Goal: Information Seeking & Learning: Check status

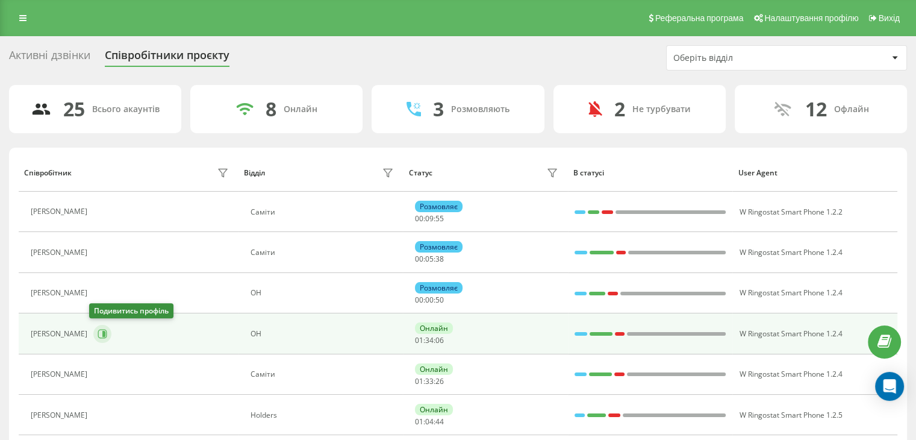
click at [98, 338] on button at bounding box center [102, 334] width 18 height 18
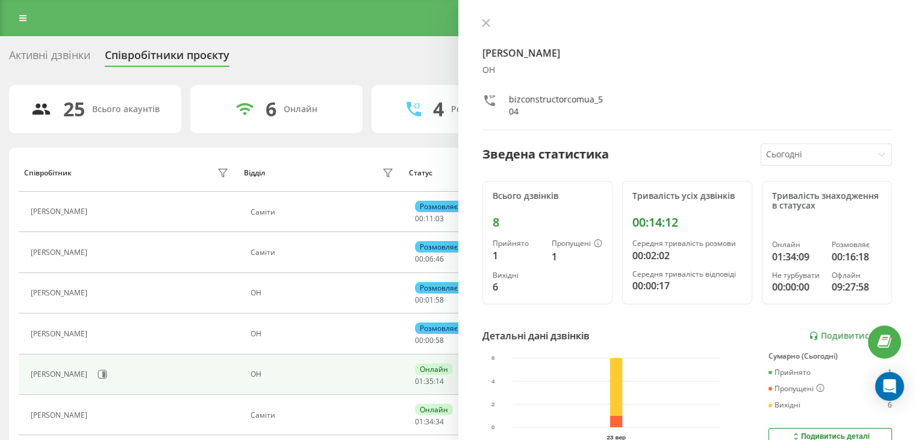
drag, startPoint x: 487, startPoint y: 25, endPoint x: 478, endPoint y: 31, distance: 11.4
click at [487, 25] on icon at bounding box center [485, 22] width 7 height 7
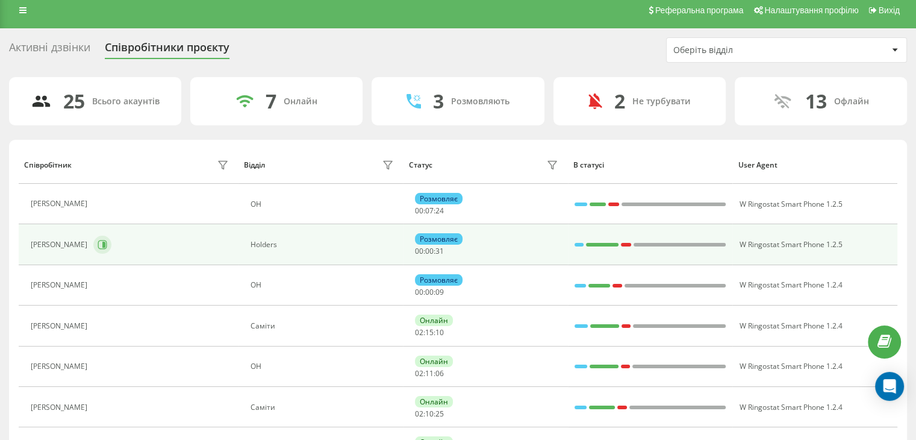
scroll to position [181, 0]
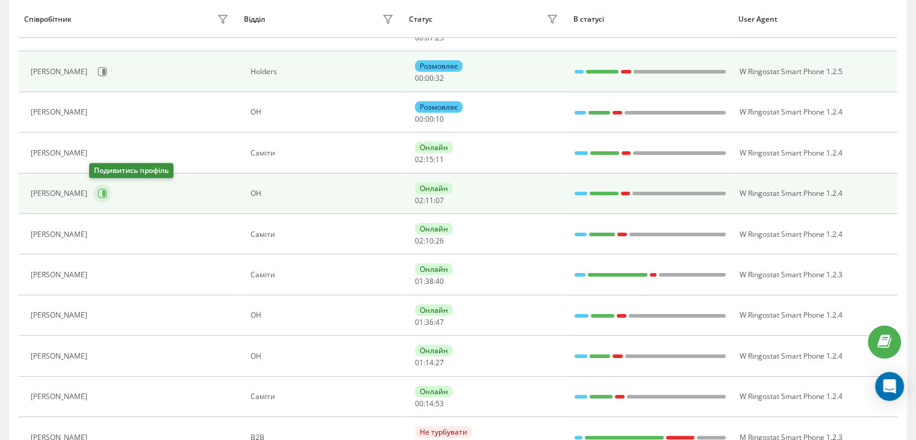
click at [98, 194] on icon at bounding box center [103, 194] width 10 height 10
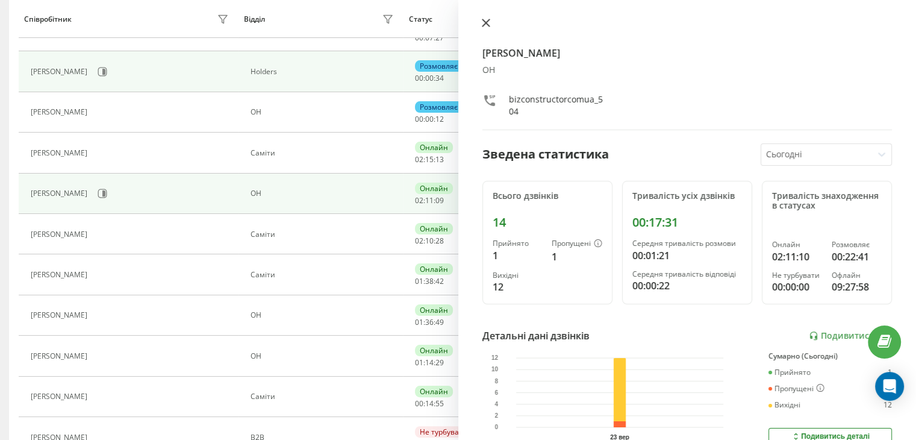
click at [484, 28] on button at bounding box center [486, 23] width 16 height 11
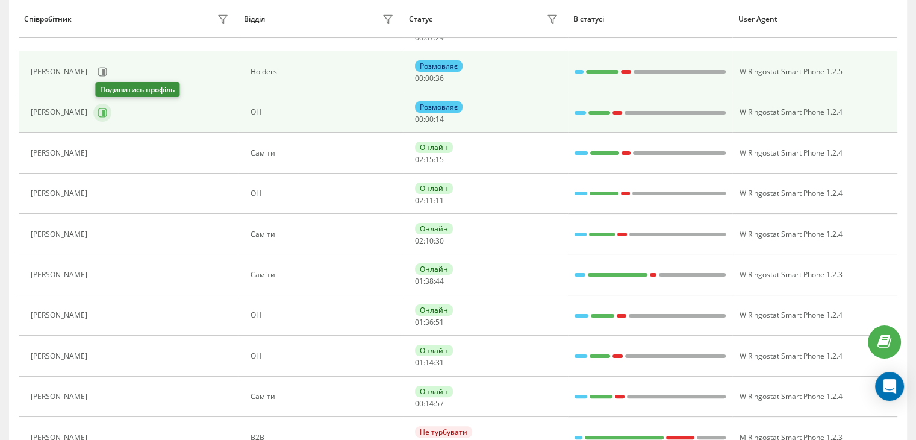
click at [101, 111] on icon at bounding box center [103, 113] width 10 height 10
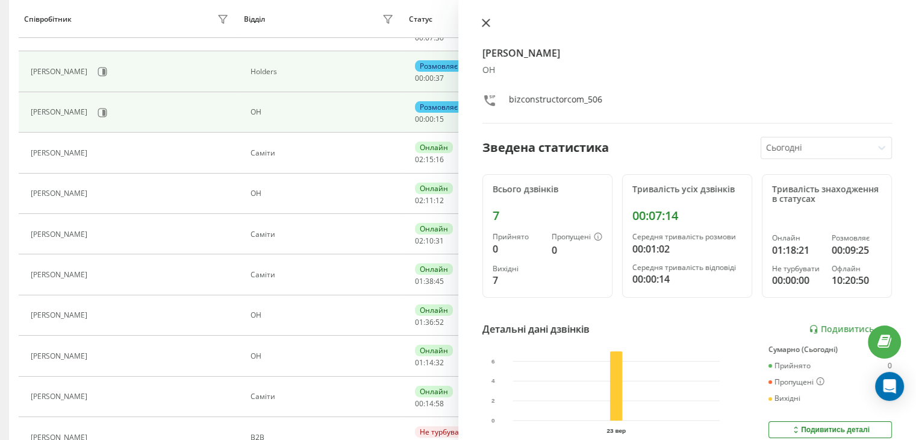
click at [482, 20] on icon at bounding box center [486, 23] width 8 height 8
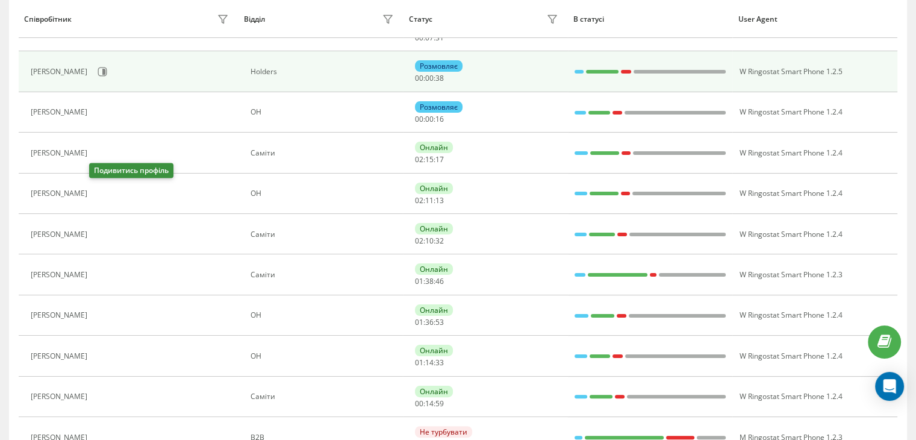
click at [101, 189] on icon at bounding box center [100, 193] width 9 height 9
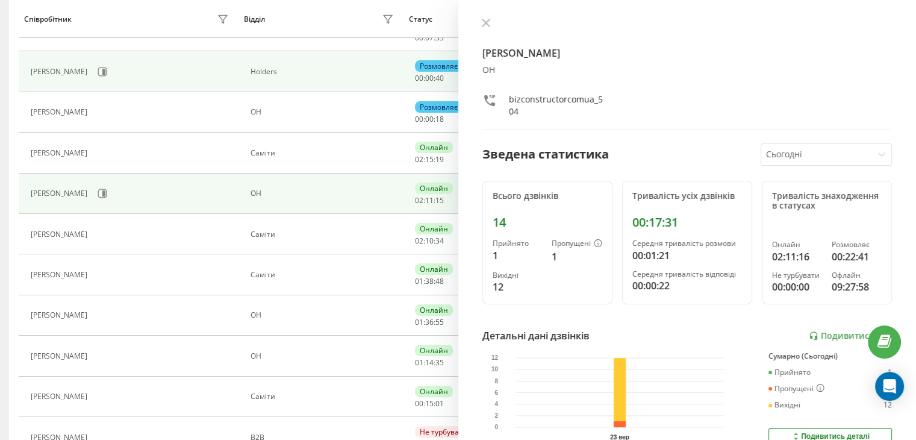
click at [487, 23] on icon at bounding box center [486, 23] width 8 height 8
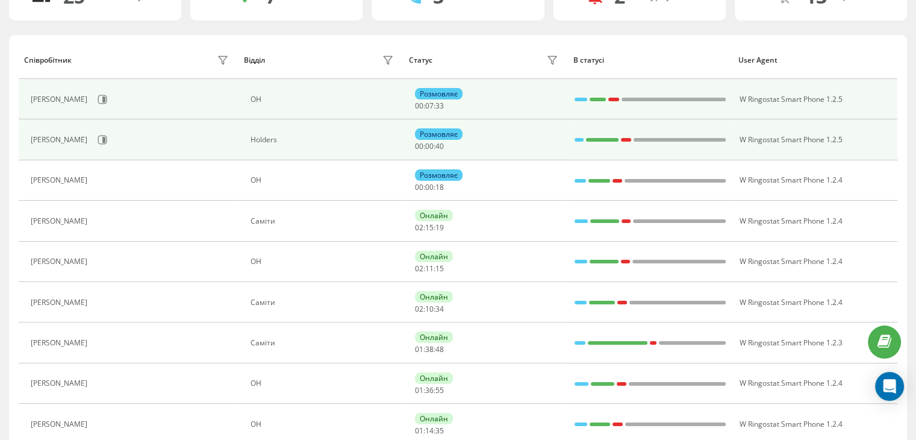
scroll to position [60, 0]
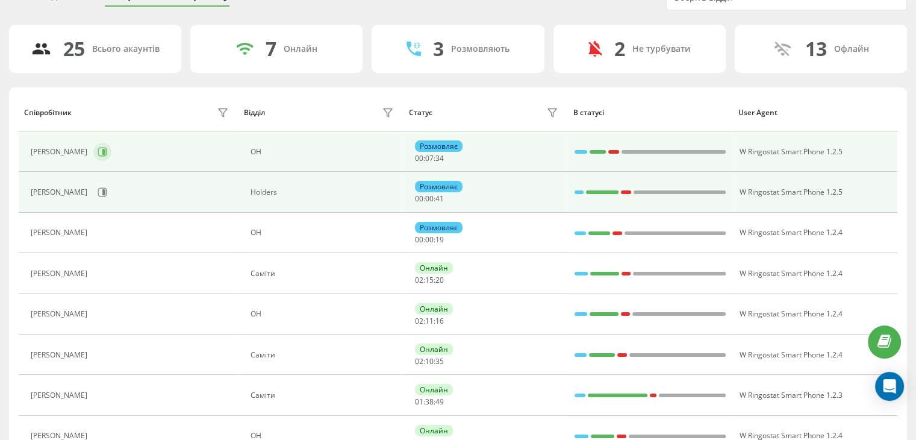
click at [102, 150] on icon at bounding box center [103, 152] width 3 height 6
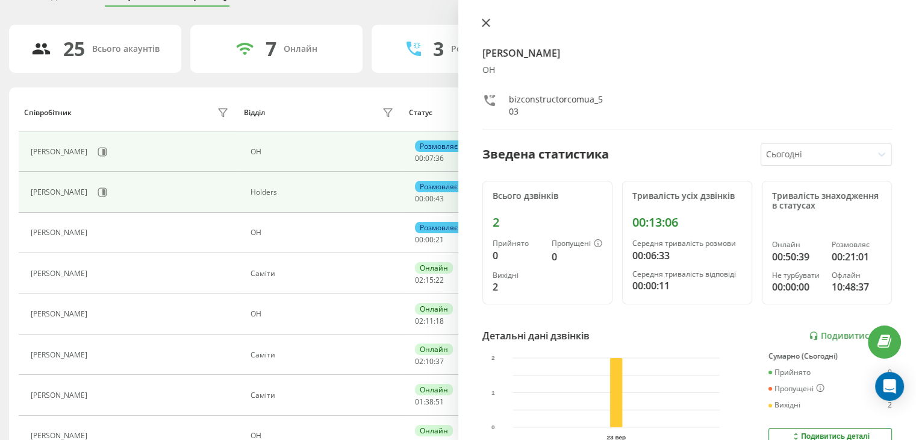
click at [489, 20] on icon at bounding box center [486, 23] width 8 height 8
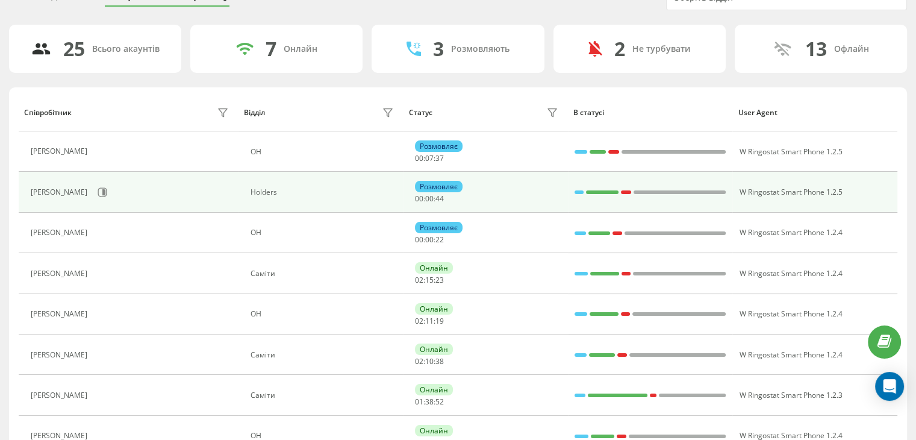
scroll to position [181, 0]
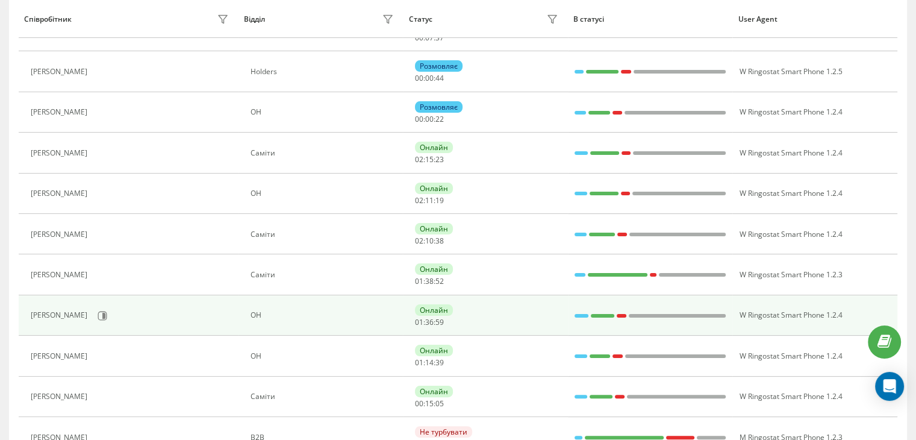
click at [113, 317] on div "[PERSON_NAME]" at bounding box center [131, 315] width 201 height 20
click at [105, 316] on icon at bounding box center [103, 316] width 10 height 10
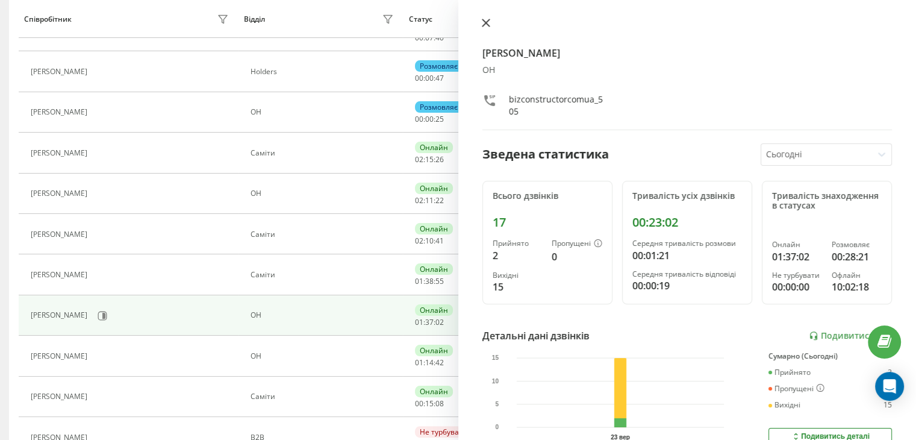
click at [484, 19] on icon at bounding box center [486, 23] width 8 height 8
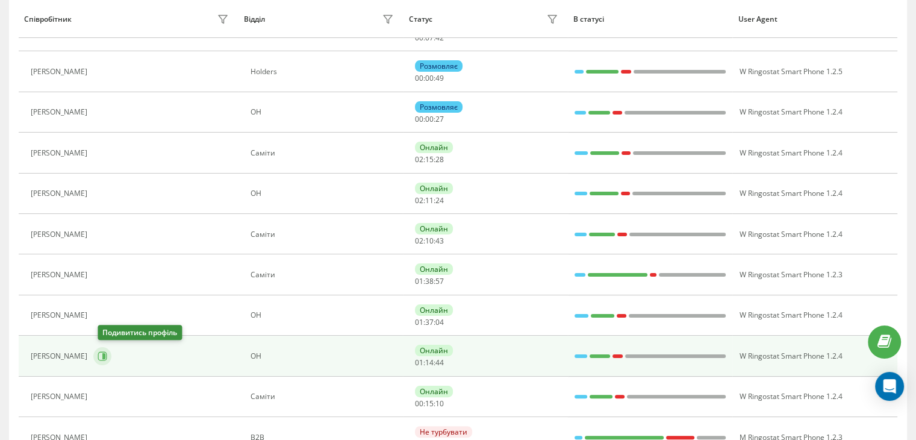
click at [104, 353] on icon at bounding box center [103, 356] width 10 height 10
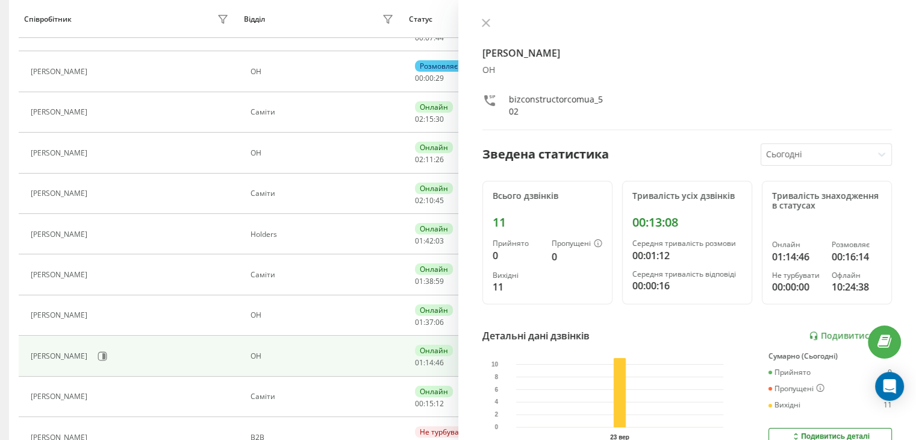
click at [487, 17] on div "[PERSON_NAME] ОН bizconstructorcomua_502 Зведена статистика Сьогодні Всього дзв…" at bounding box center [687, 220] width 458 height 440
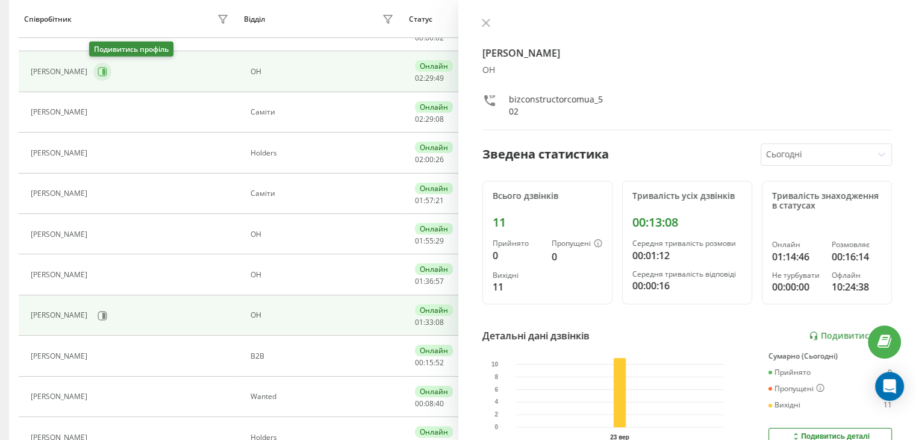
click at [101, 72] on icon at bounding box center [103, 72] width 10 height 10
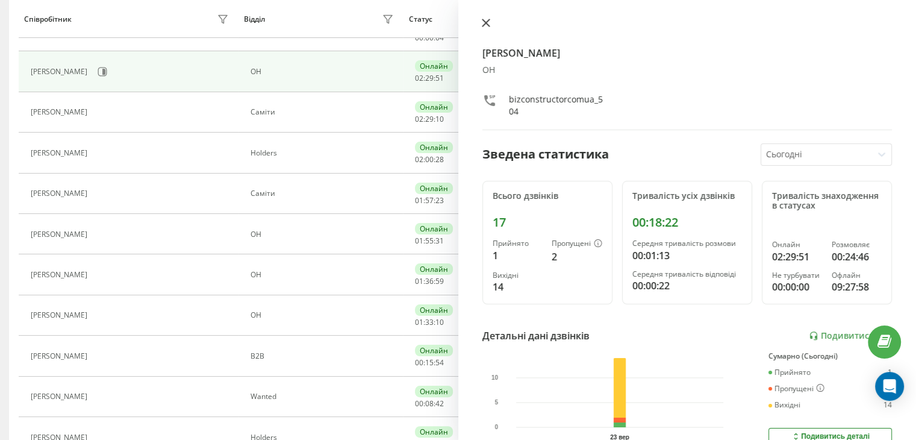
click at [488, 26] on icon at bounding box center [486, 23] width 8 height 8
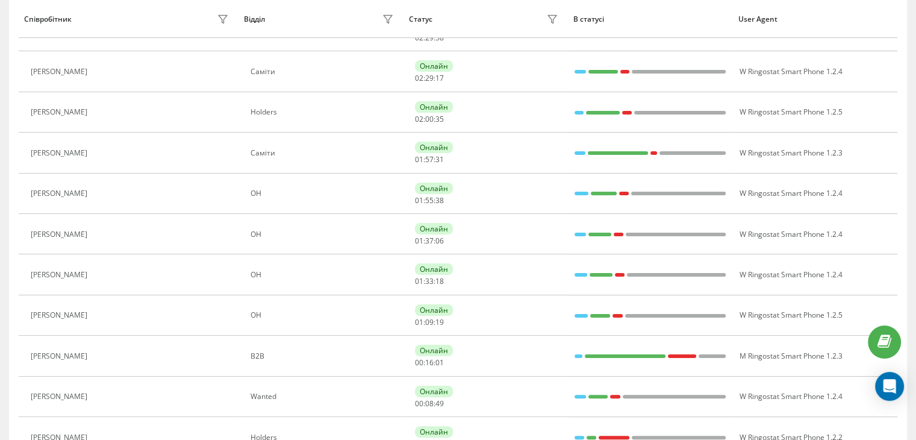
scroll to position [140, 0]
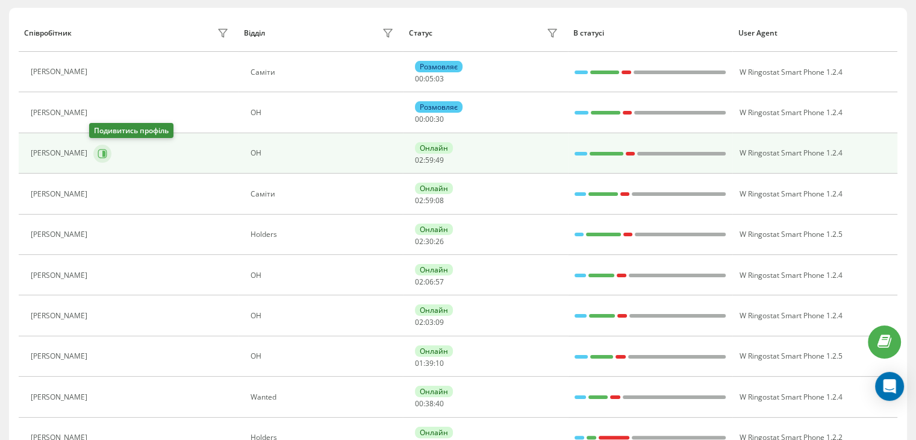
click at [103, 154] on button at bounding box center [102, 154] width 18 height 18
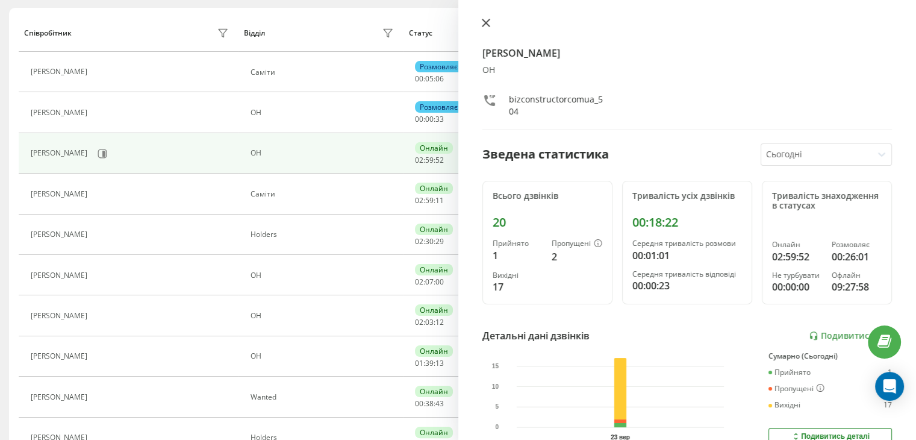
scroll to position [99, 0]
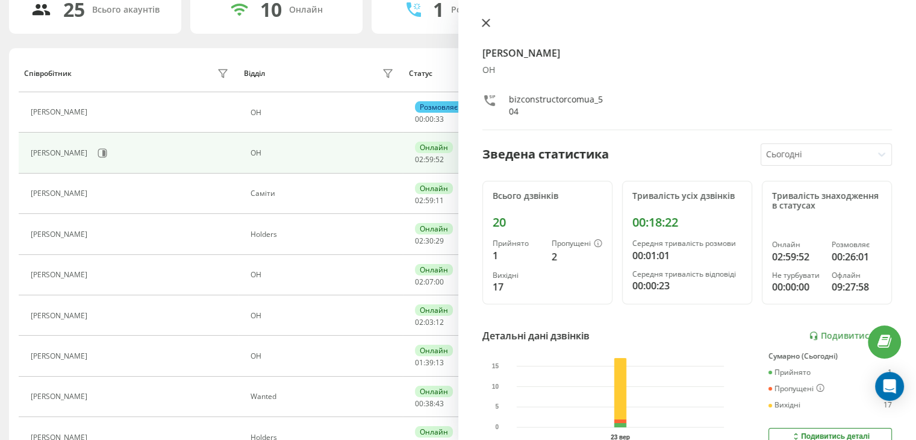
click at [487, 25] on icon at bounding box center [485, 22] width 7 height 7
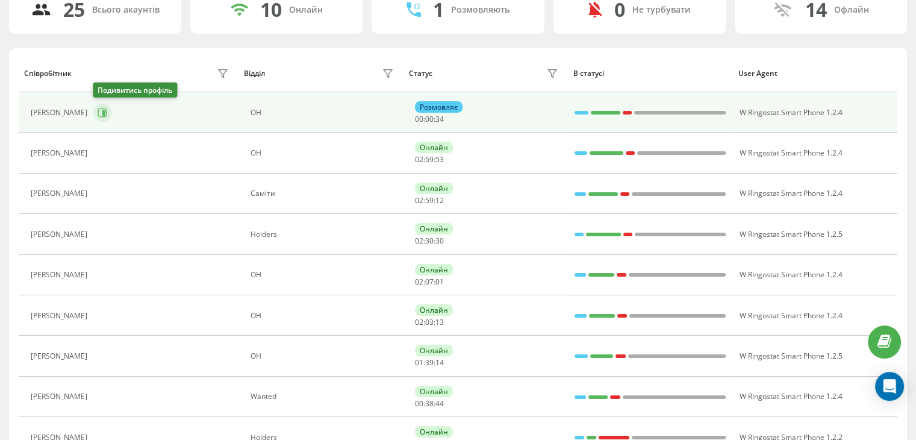
click at [101, 111] on icon at bounding box center [103, 113] width 10 height 10
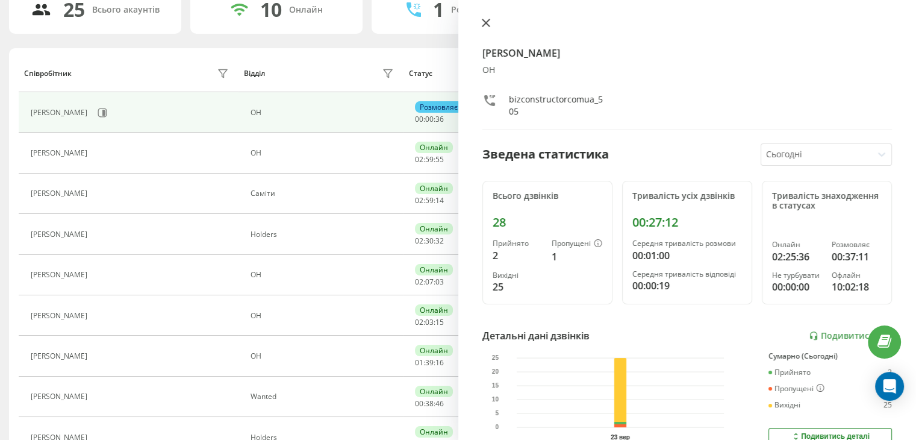
click at [485, 22] on icon at bounding box center [485, 22] width 7 height 7
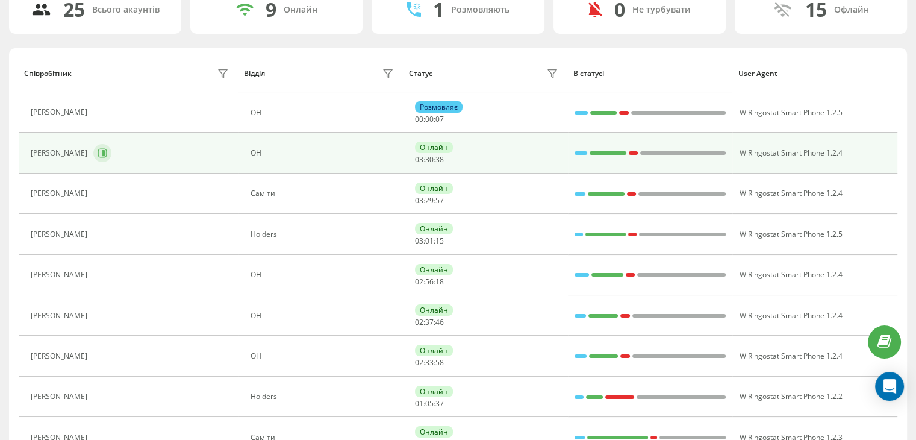
click at [101, 152] on icon at bounding box center [103, 153] width 10 height 10
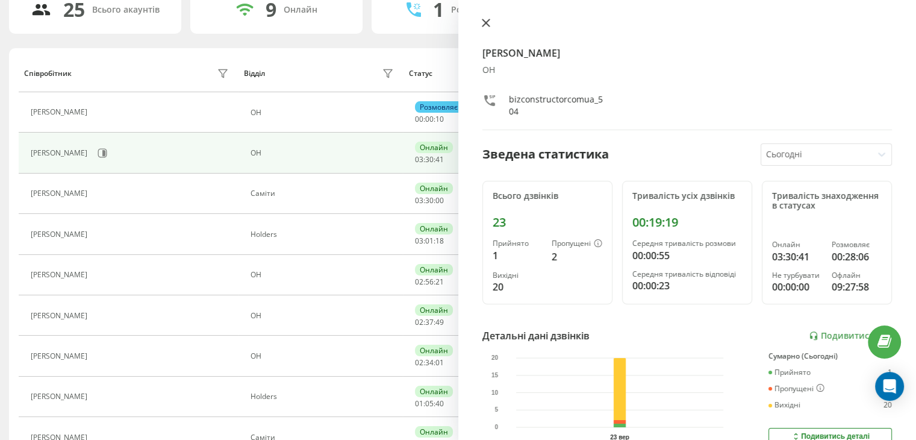
click at [485, 20] on icon at bounding box center [486, 23] width 8 height 8
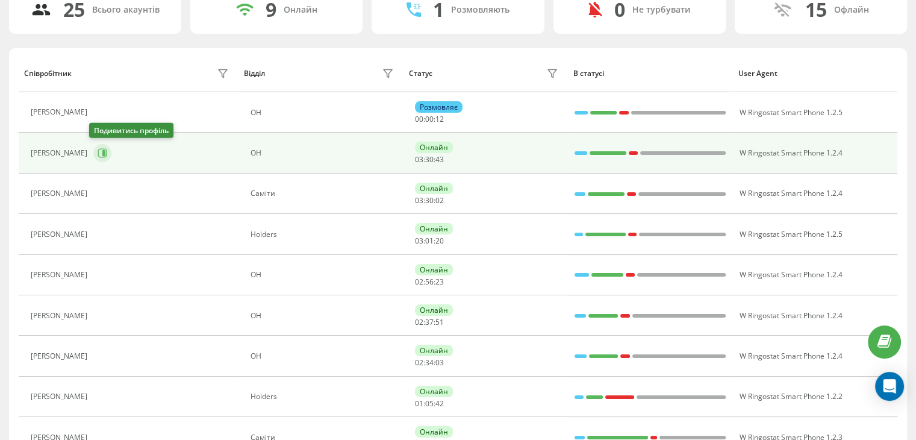
click at [98, 154] on icon at bounding box center [103, 153] width 10 height 10
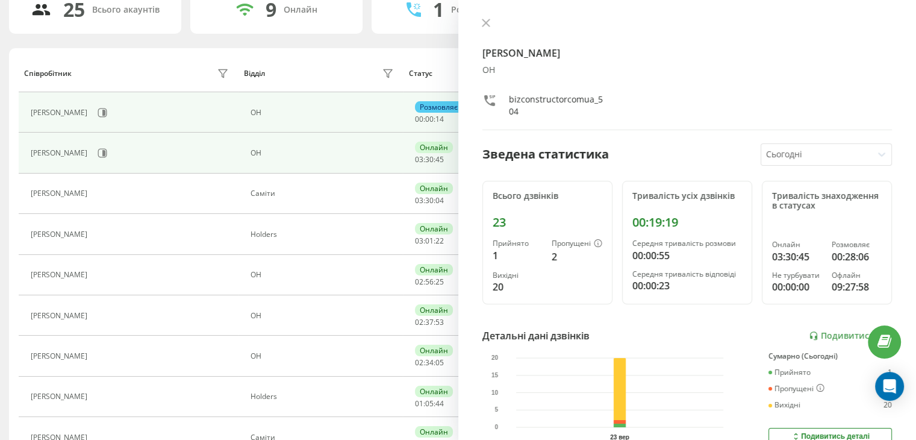
drag, startPoint x: 484, startPoint y: 24, endPoint x: 375, endPoint y: 119, distance: 143.8
click at [484, 23] on icon at bounding box center [486, 23] width 8 height 8
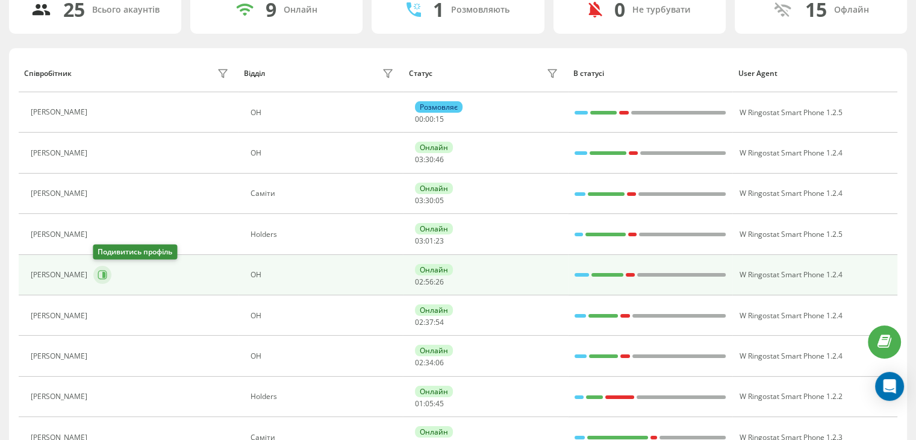
click at [98, 273] on icon at bounding box center [103, 275] width 10 height 10
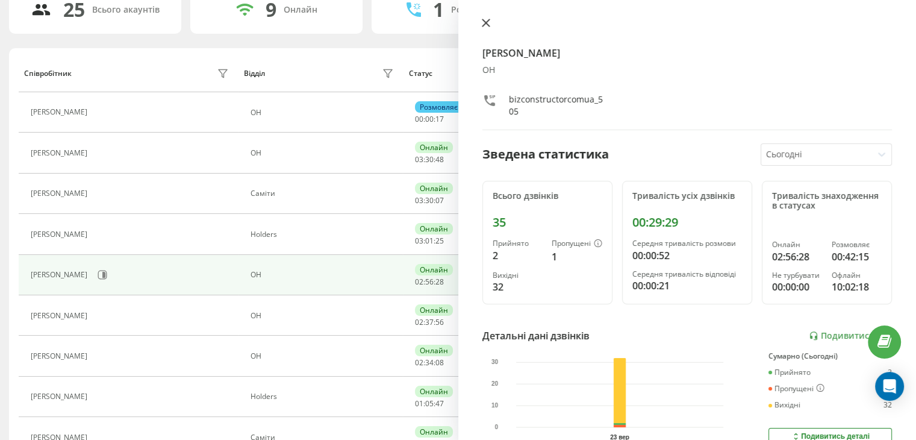
click at [485, 27] on icon at bounding box center [486, 23] width 8 height 8
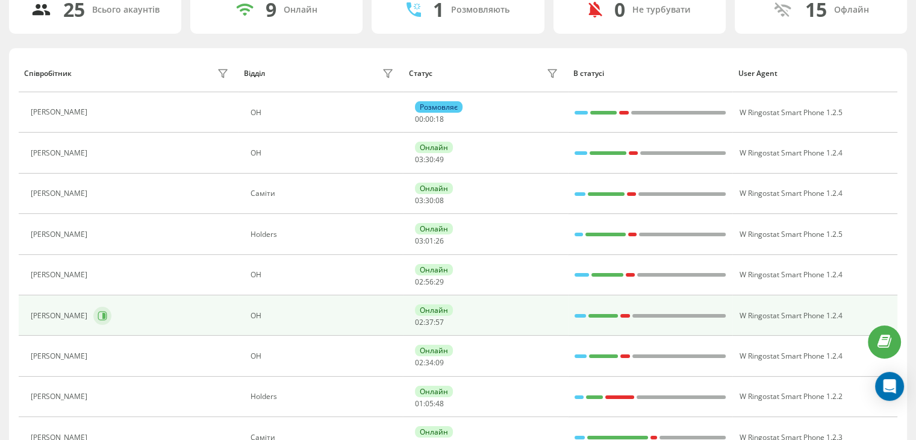
click at [101, 307] on button at bounding box center [102, 316] width 18 height 18
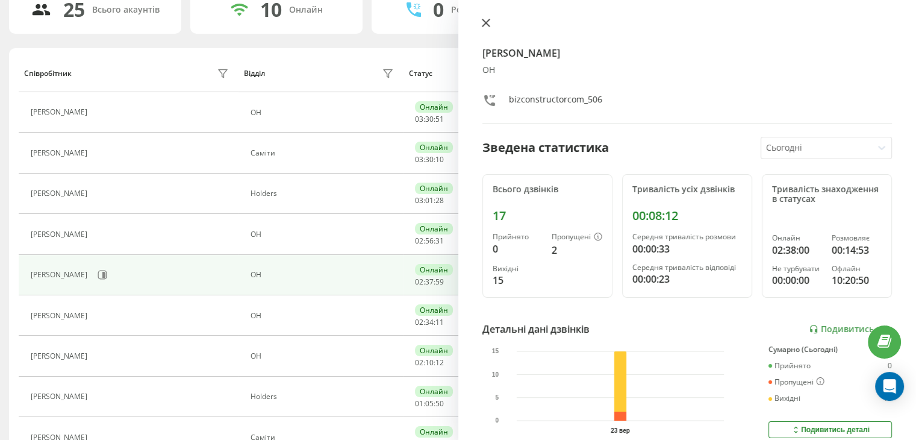
click at [490, 25] on button at bounding box center [486, 23] width 16 height 11
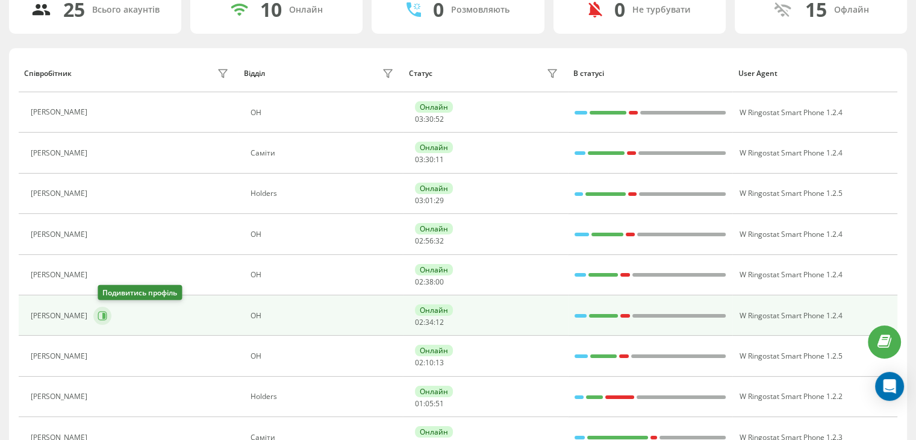
click at [104, 319] on button at bounding box center [102, 316] width 18 height 18
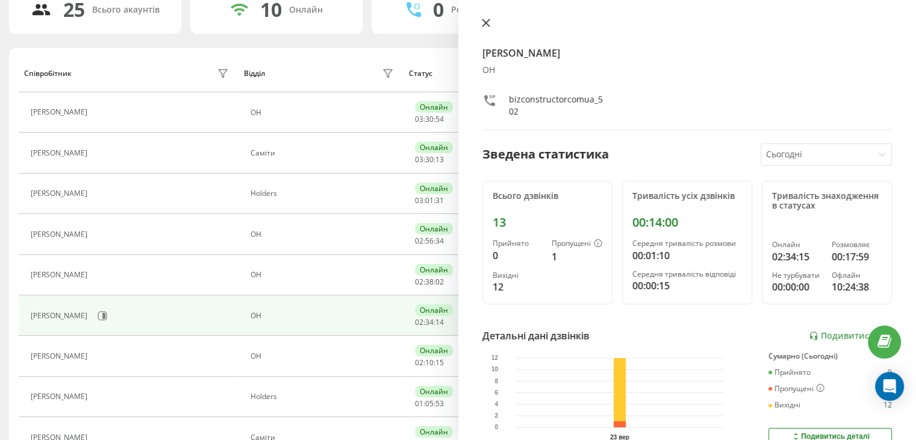
click at [484, 26] on icon at bounding box center [486, 23] width 8 height 8
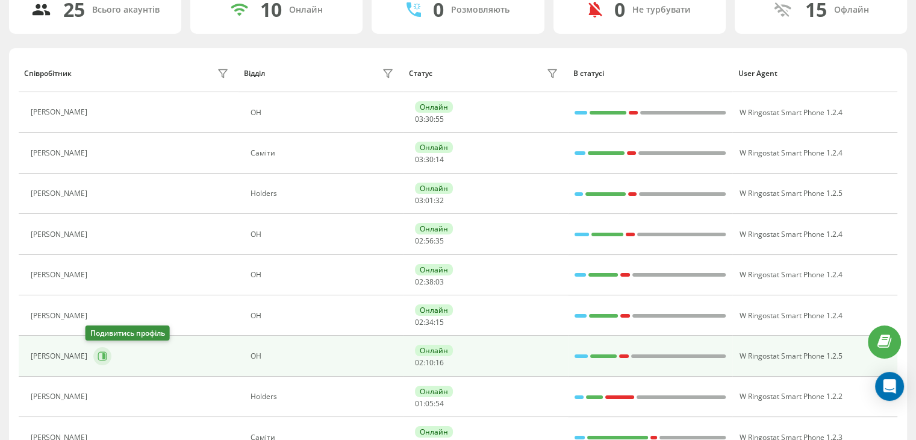
click at [98, 347] on button at bounding box center [102, 356] width 18 height 18
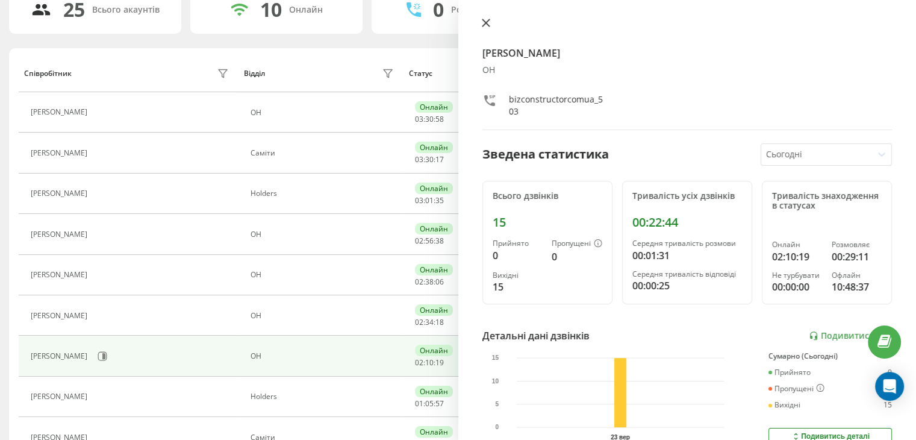
click at [483, 28] on button at bounding box center [486, 23] width 16 height 11
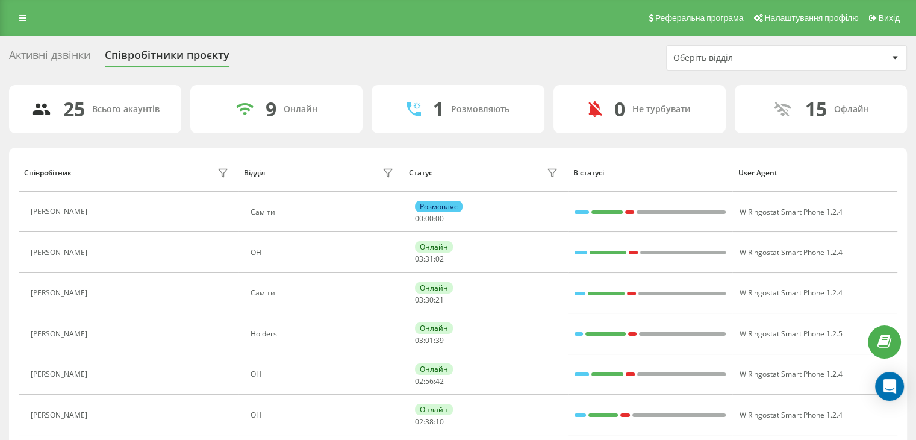
click at [104, 401] on td "[PERSON_NAME]" at bounding box center [129, 414] width 220 height 40
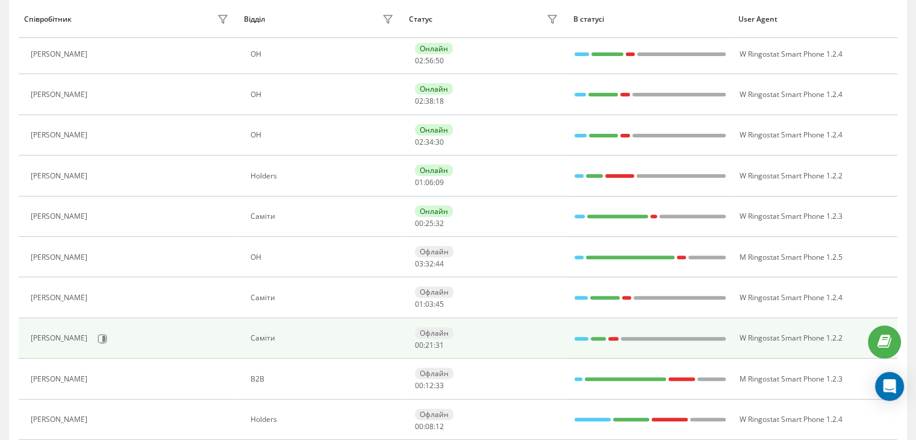
scroll to position [419, 0]
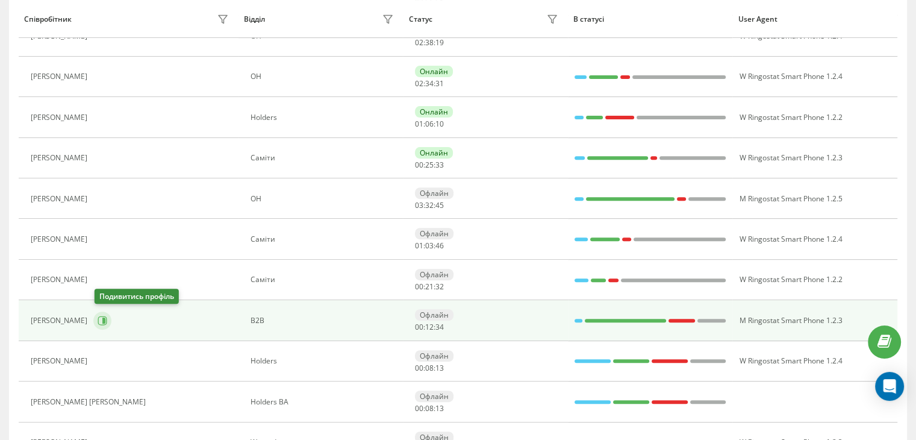
click at [103, 322] on icon at bounding box center [103, 321] width 10 height 10
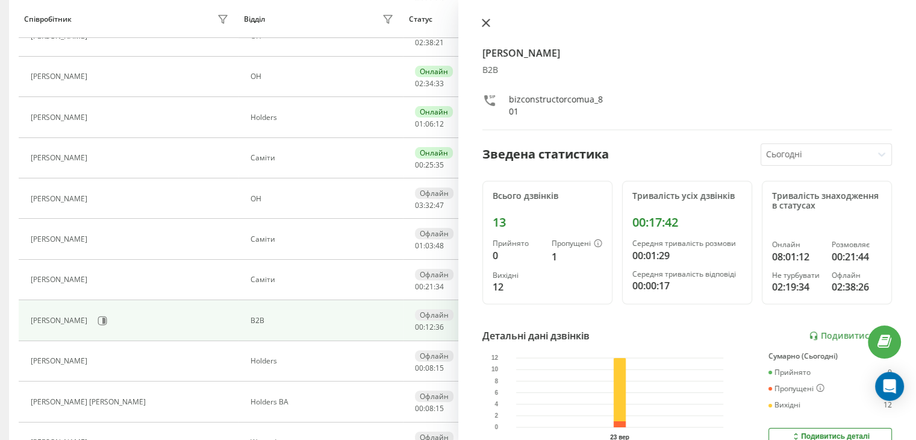
click at [484, 22] on icon at bounding box center [485, 22] width 7 height 7
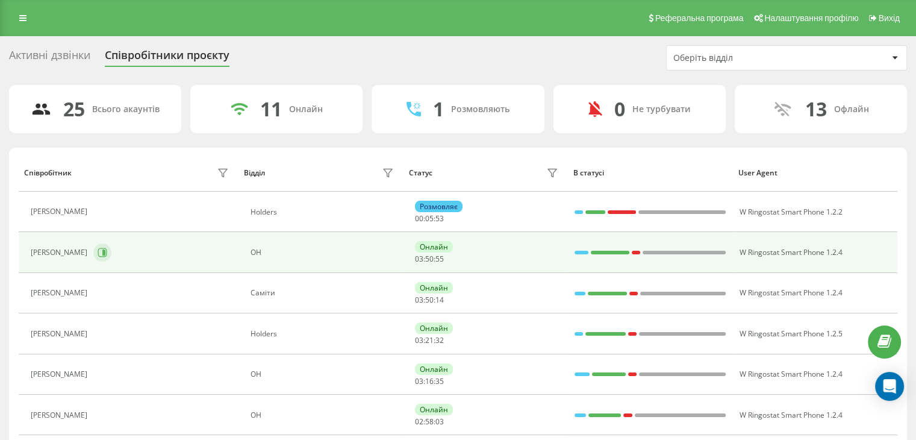
click at [98, 254] on icon at bounding box center [102, 252] width 9 height 9
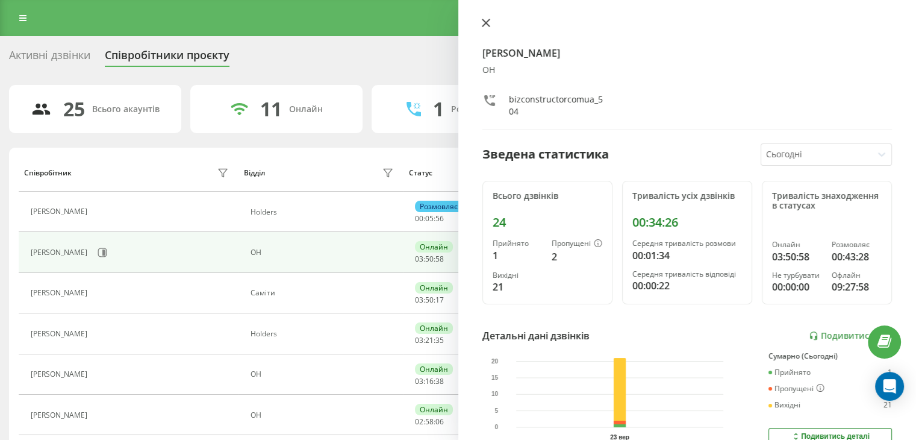
click at [489, 22] on icon at bounding box center [486, 23] width 8 height 8
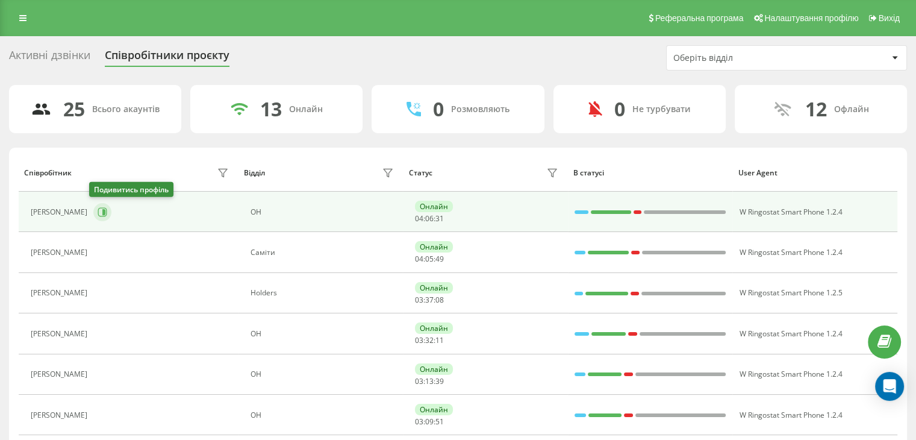
click at [98, 213] on icon at bounding box center [103, 212] width 10 height 10
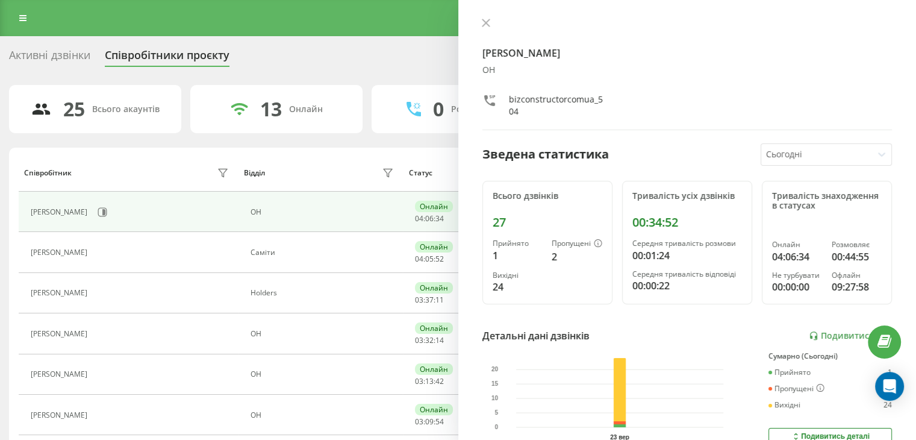
click at [485, 18] on button at bounding box center [486, 23] width 16 height 11
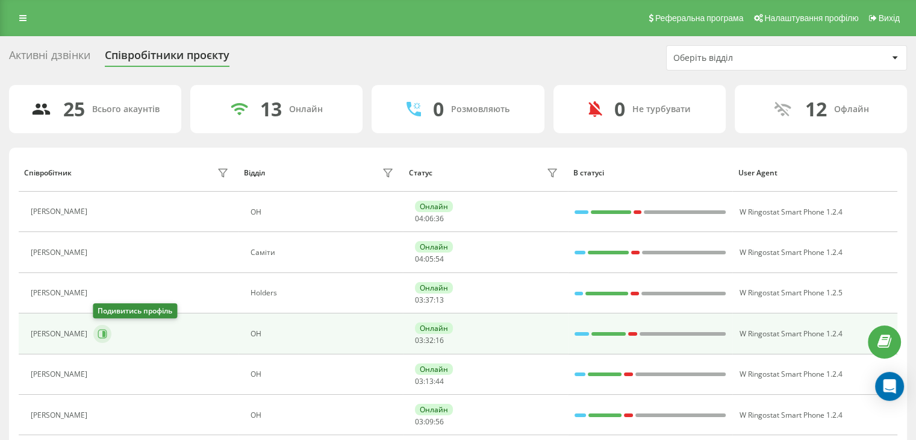
click at [101, 332] on icon at bounding box center [103, 334] width 10 height 10
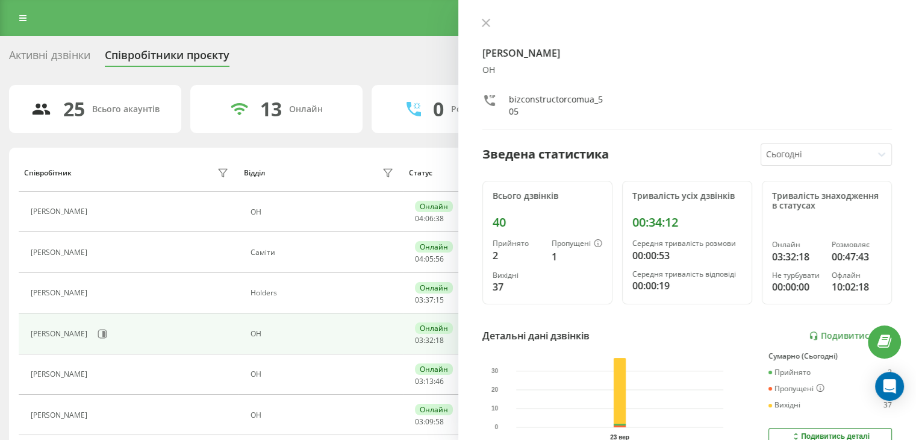
click at [489, 23] on button at bounding box center [486, 23] width 16 height 11
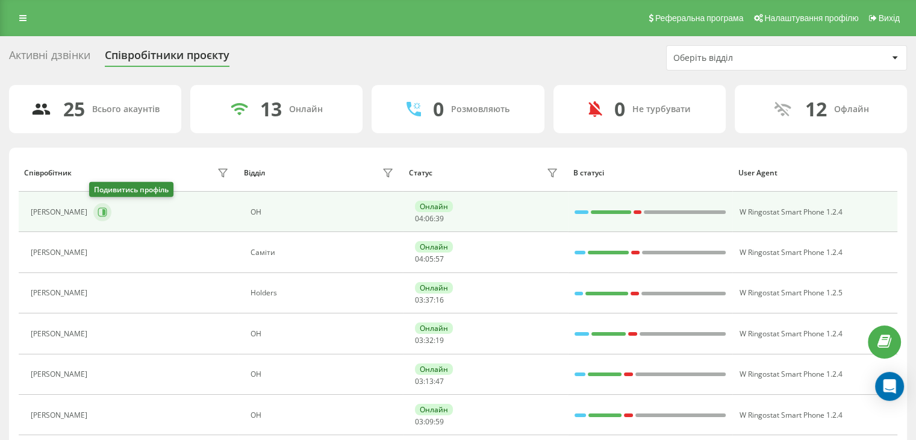
click at [101, 207] on div "[PERSON_NAME]" at bounding box center [131, 212] width 201 height 20
click at [100, 208] on icon at bounding box center [103, 212] width 10 height 10
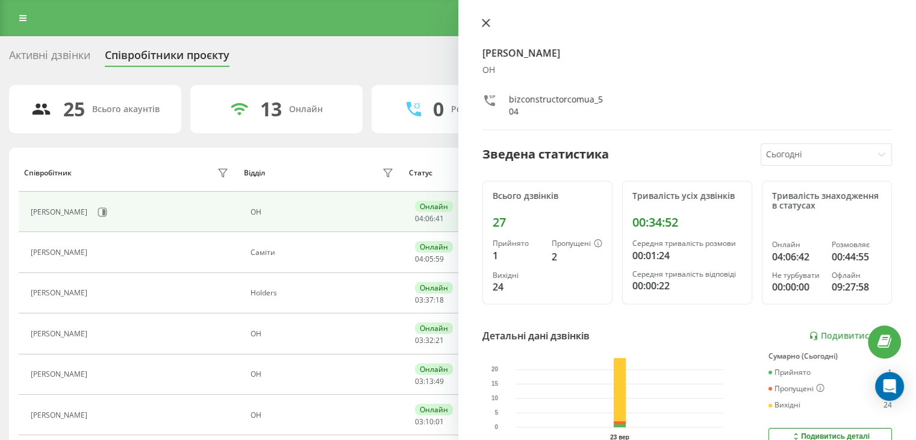
click at [480, 19] on button at bounding box center [486, 23] width 16 height 11
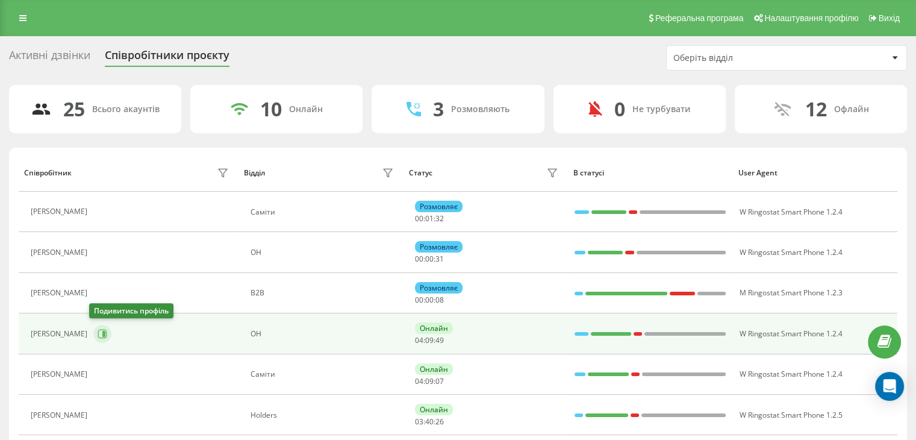
click at [102, 331] on icon at bounding box center [103, 334] width 3 height 6
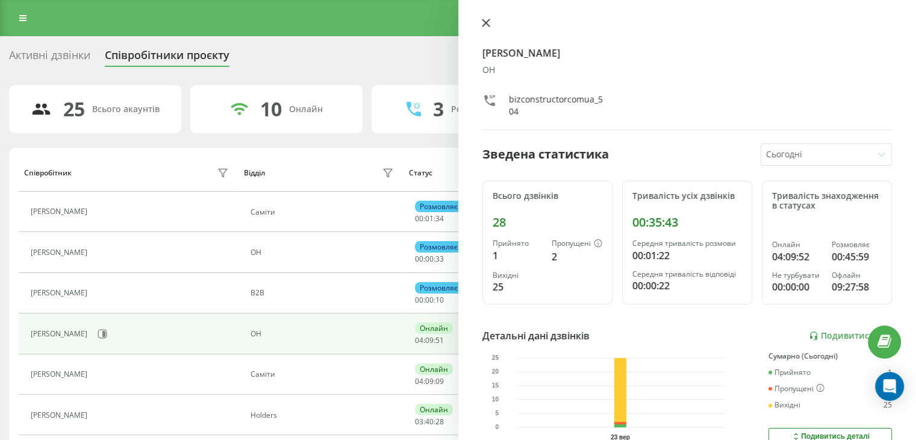
click at [488, 25] on icon at bounding box center [485, 22] width 7 height 7
